Goal: Check status: Check status

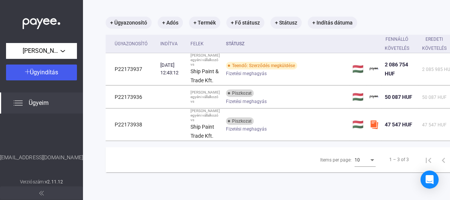
scroll to position [90, 0]
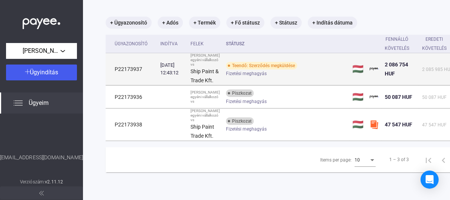
click at [233, 69] on span "Fizetési meghagyás" at bounding box center [246, 73] width 41 height 9
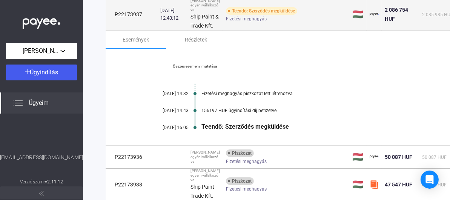
click at [233, 23] on span "Fizetési meghagyás" at bounding box center [246, 18] width 41 height 9
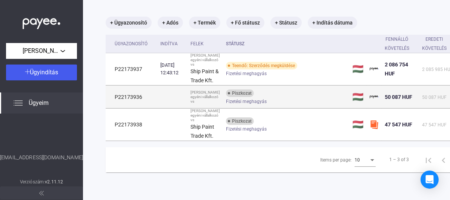
click at [234, 97] on span "Fizetési meghagyás" at bounding box center [246, 101] width 41 height 9
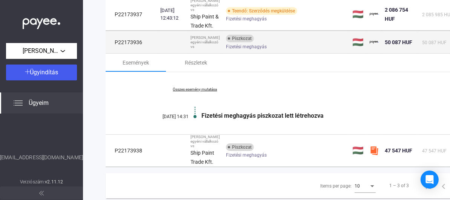
click at [234, 51] on span "Fizetési meghagyás" at bounding box center [246, 46] width 41 height 9
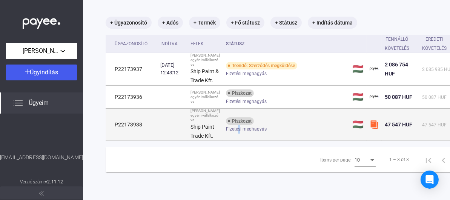
click at [232, 124] on span "Fizetési meghagyás" at bounding box center [246, 128] width 41 height 9
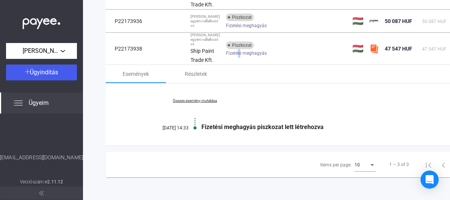
scroll to position [133, 0]
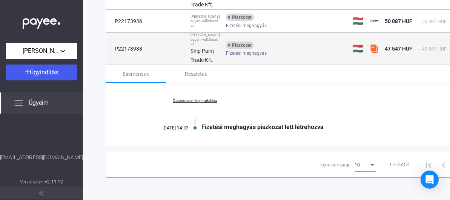
click at [242, 58] on span "Fizetési meghagyás" at bounding box center [246, 53] width 41 height 9
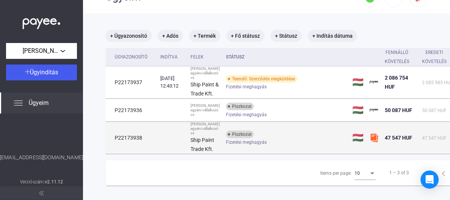
scroll to position [15, 0]
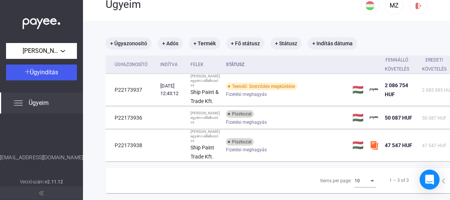
click at [428, 179] on icon "Open Intercom Messenger" at bounding box center [429, 180] width 9 height 10
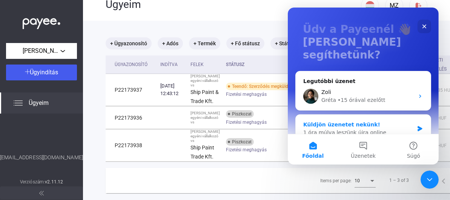
scroll to position [38, 0]
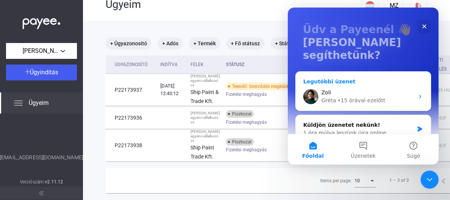
click at [364, 97] on div "• 15 órával ezelőtt" at bounding box center [361, 101] width 48 height 8
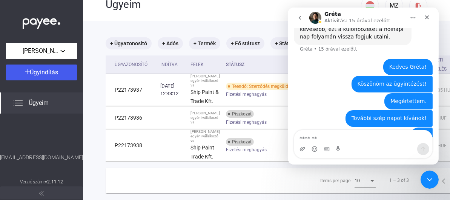
scroll to position [327, 0]
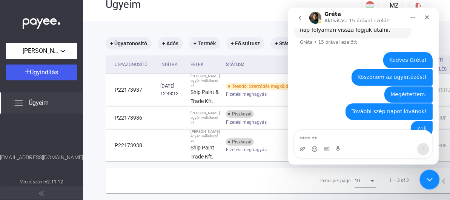
click at [430, 174] on icon "Intercom üzenőfelület bezárása" at bounding box center [428, 178] width 9 height 9
